Goal: Navigation & Orientation: Find specific page/section

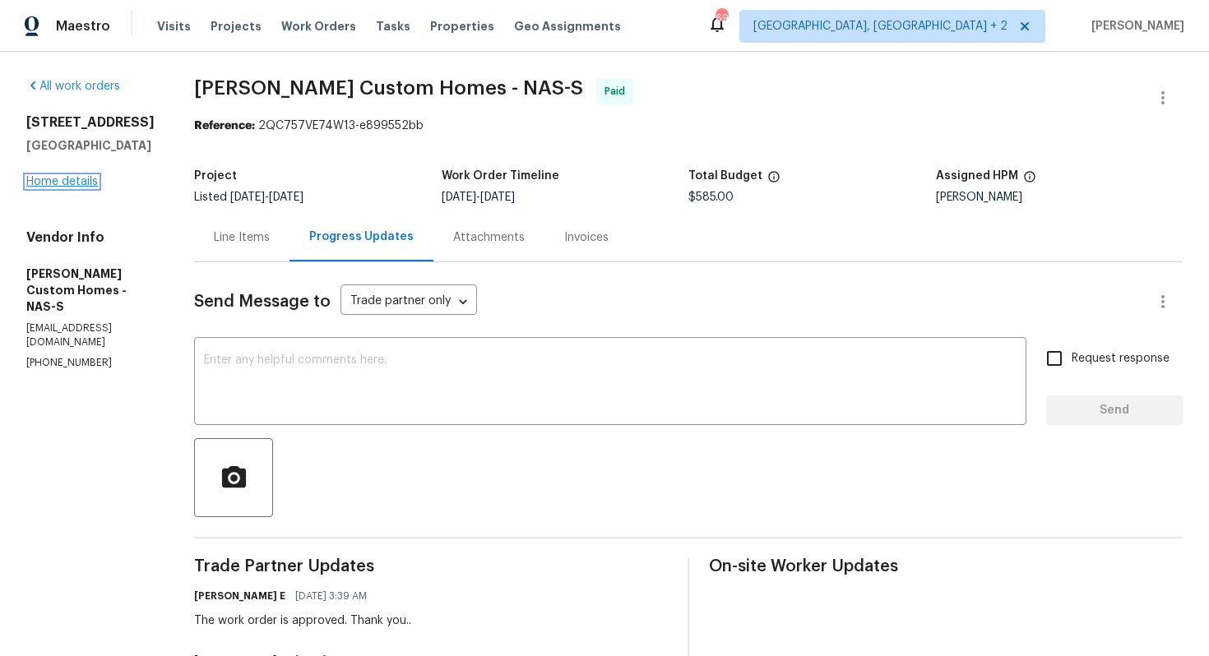
click at [66, 181] on link "Home details" at bounding box center [62, 182] width 72 height 12
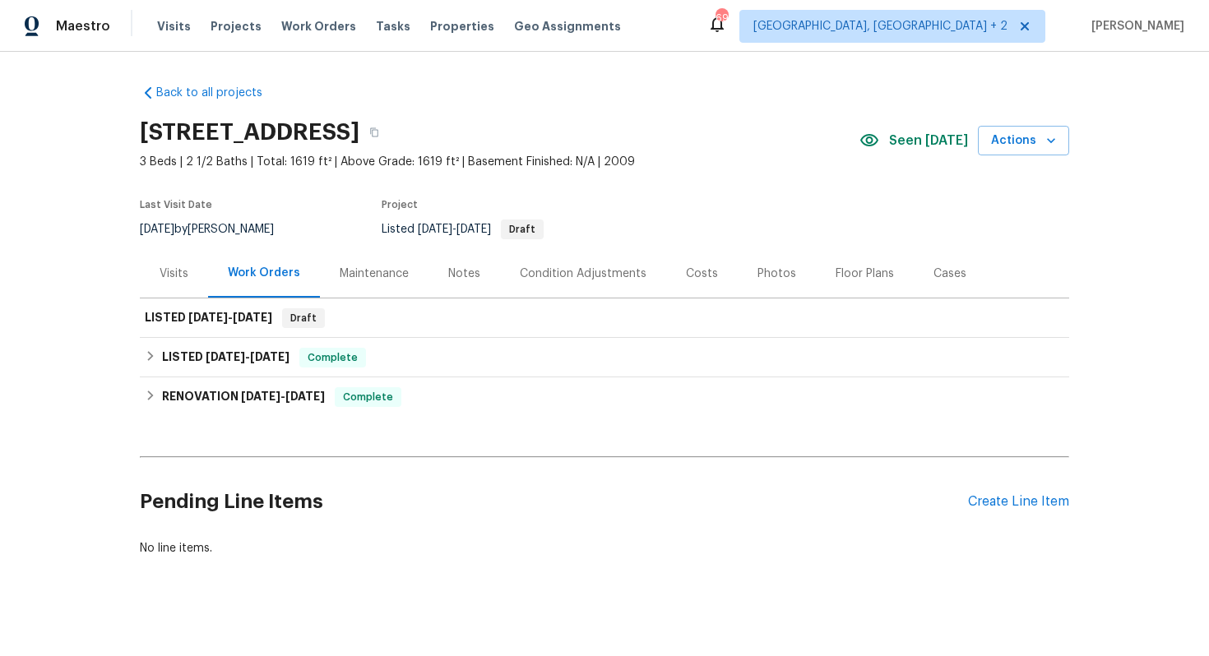
click at [170, 273] on div "Visits" at bounding box center [174, 274] width 29 height 16
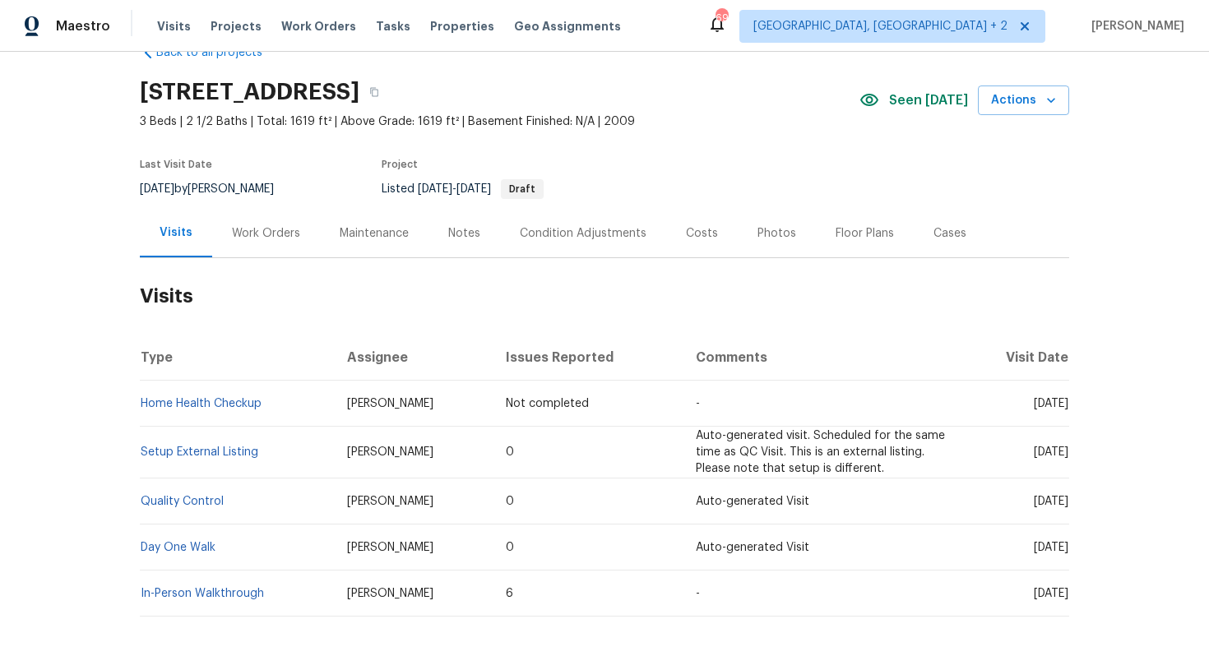
scroll to position [33, 0]
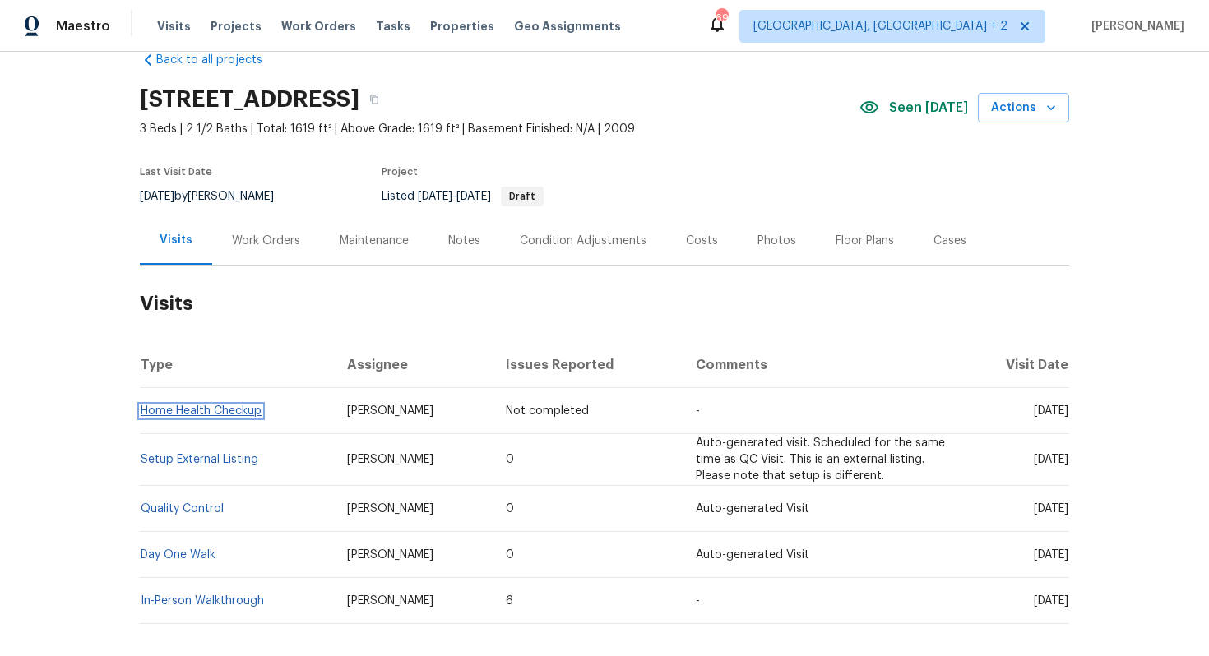
click at [233, 410] on link "Home Health Checkup" at bounding box center [201, 411] width 121 height 12
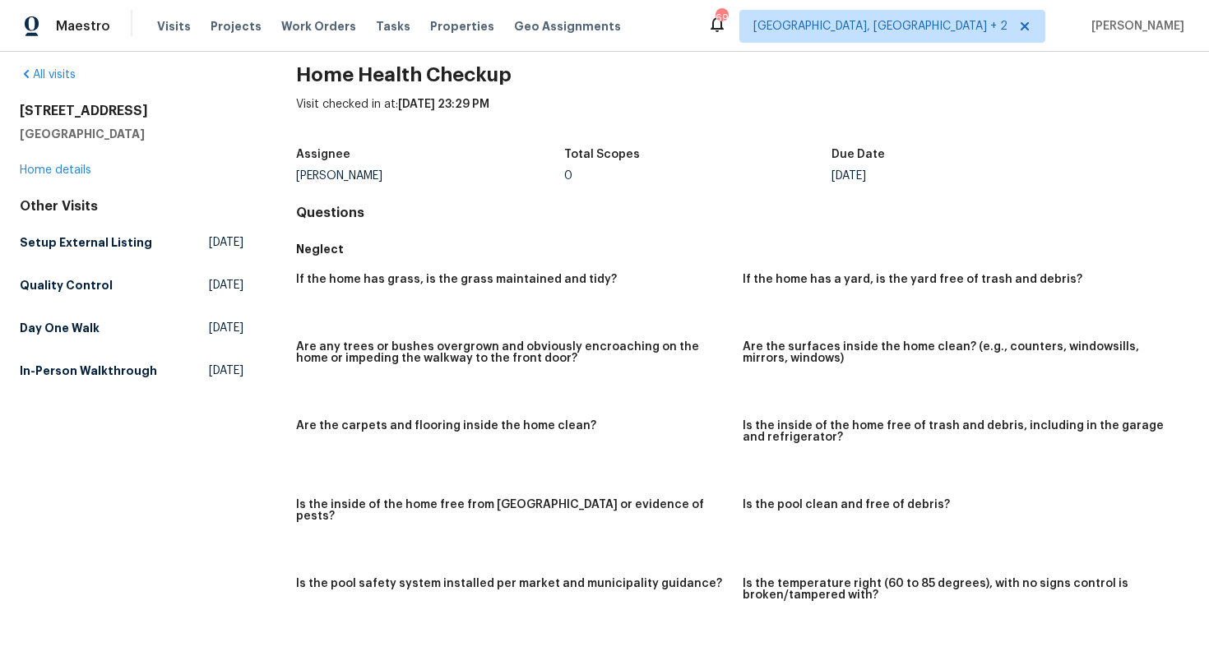
scroll to position [38, 0]
